Goal: Find specific fact: Find specific fact

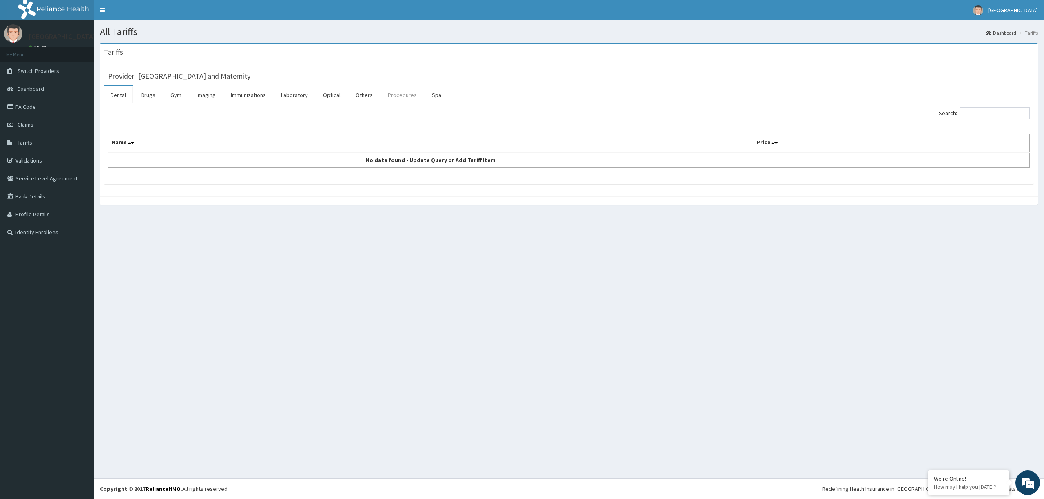
click at [397, 90] on link "Procedures" at bounding box center [402, 94] width 42 height 17
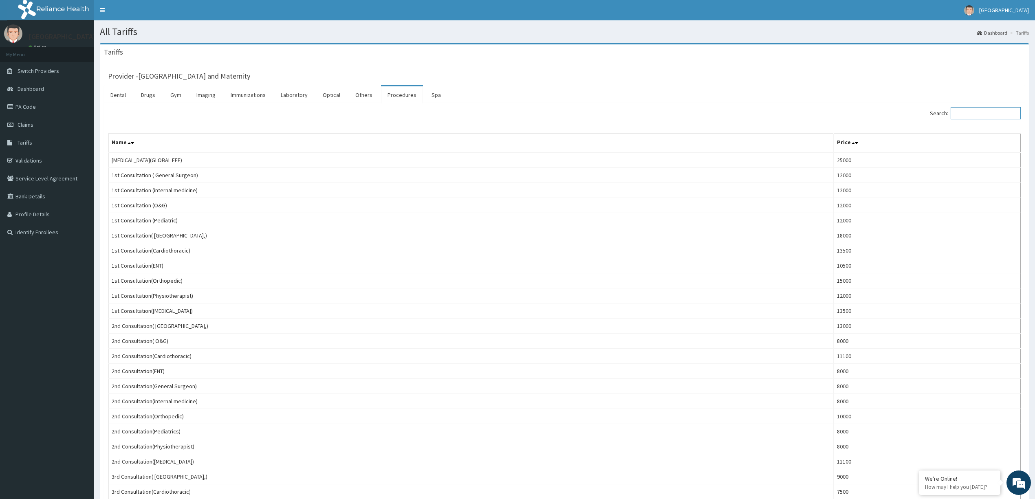
click at [977, 113] on input "Search:" at bounding box center [986, 113] width 70 height 12
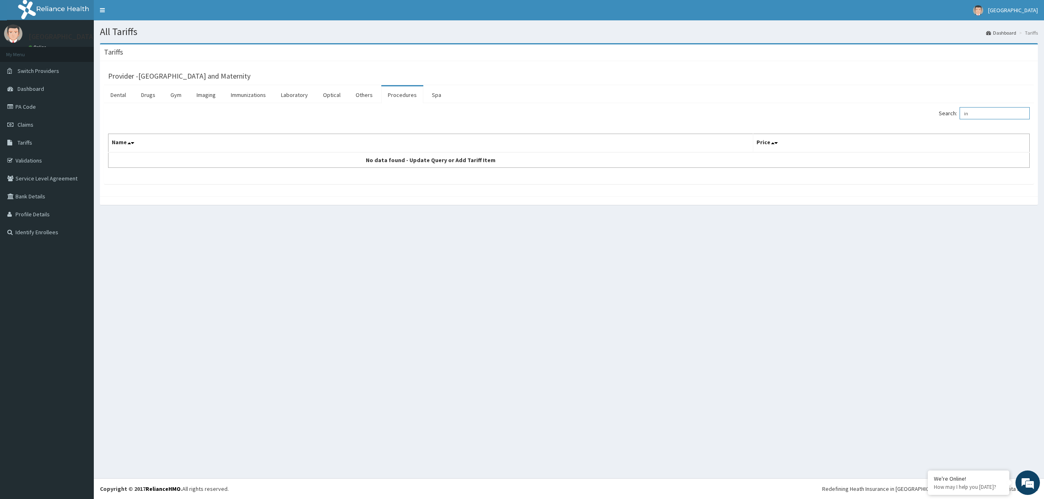
type input "i"
type input "grow"
drag, startPoint x: 191, startPoint y: 157, endPoint x: 113, endPoint y: 157, distance: 78.7
click at [113, 157] on td "REMOVAL OF IN GROWING TOE NAIL/DRESSINGS(GLOBAL FEE)" at bounding box center [486, 159] width 757 height 15
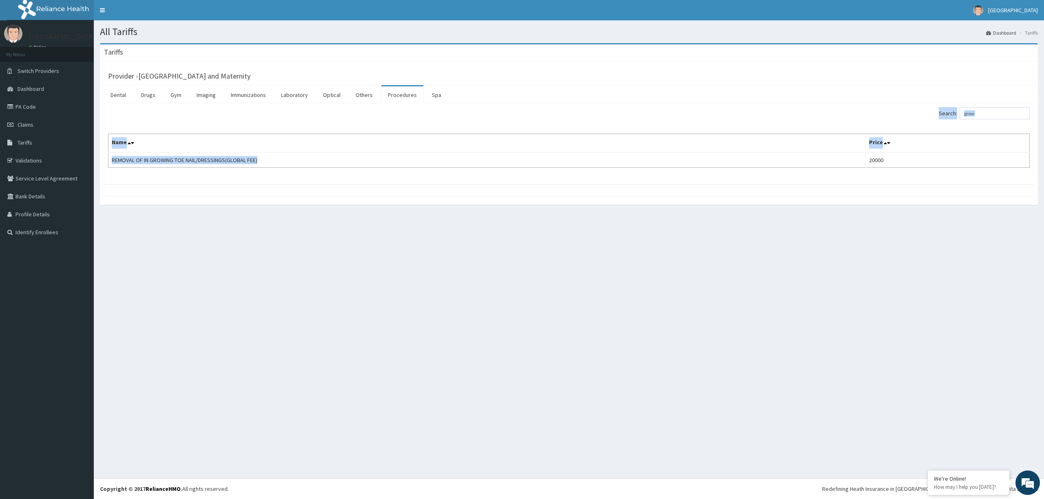
drag, startPoint x: 261, startPoint y: 160, endPoint x: 106, endPoint y: 158, distance: 154.9
click at [106, 158] on div "Search: grow Name Price REMOVAL OF IN GROWING TOE NAIL/DRESSINGS(GLOBAL FEE) 20…" at bounding box center [568, 143] width 929 height 81
click at [163, 160] on td "REMOVAL OF IN GROWING TOE NAIL/DRESSINGS(GLOBAL FEE)" at bounding box center [486, 159] width 757 height 15
drag, startPoint x: 263, startPoint y: 162, endPoint x: 112, endPoint y: 165, distance: 151.7
click at [112, 165] on td "REMOVAL OF IN GROWING TOE NAIL/DRESSINGS(GLOBAL FEE)" at bounding box center [486, 159] width 757 height 15
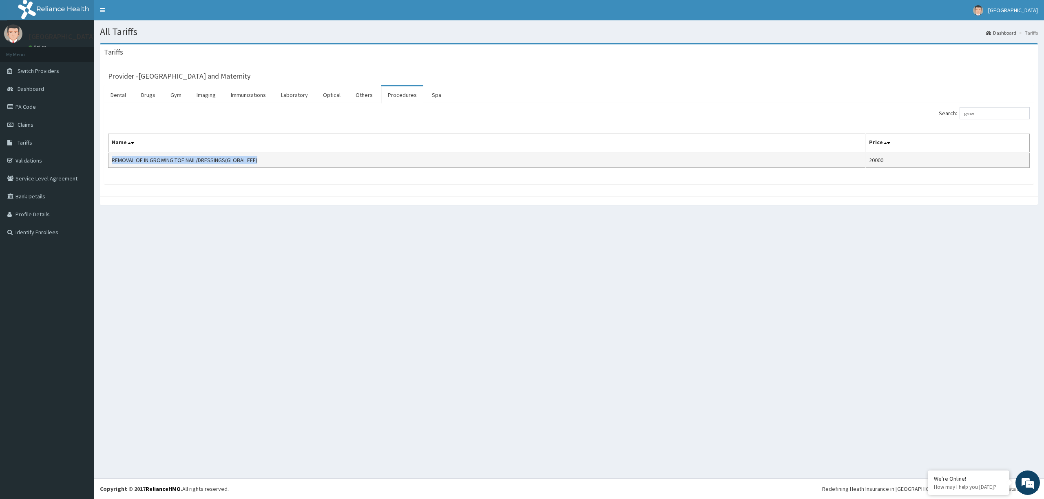
copy td "REMOVAL OF IN GROWING TOE NAIL/DRESSINGS(GLOBAL FEE)"
